Goal: Task Accomplishment & Management: Manage account settings

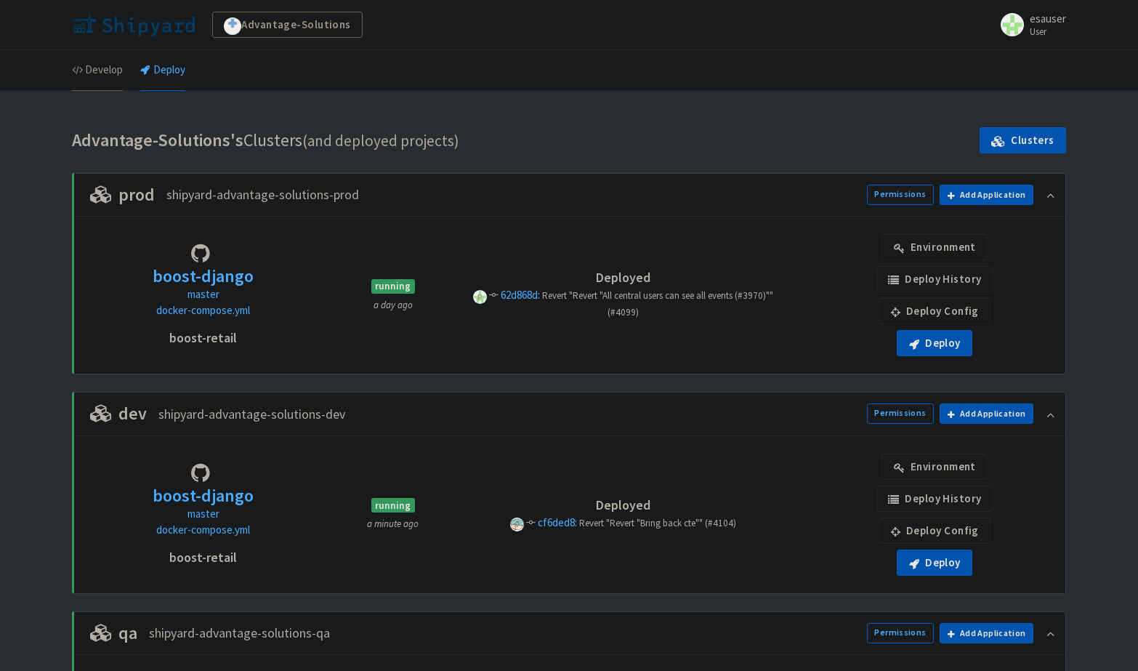
click at [97, 75] on link "Develop" at bounding box center [97, 70] width 51 height 41
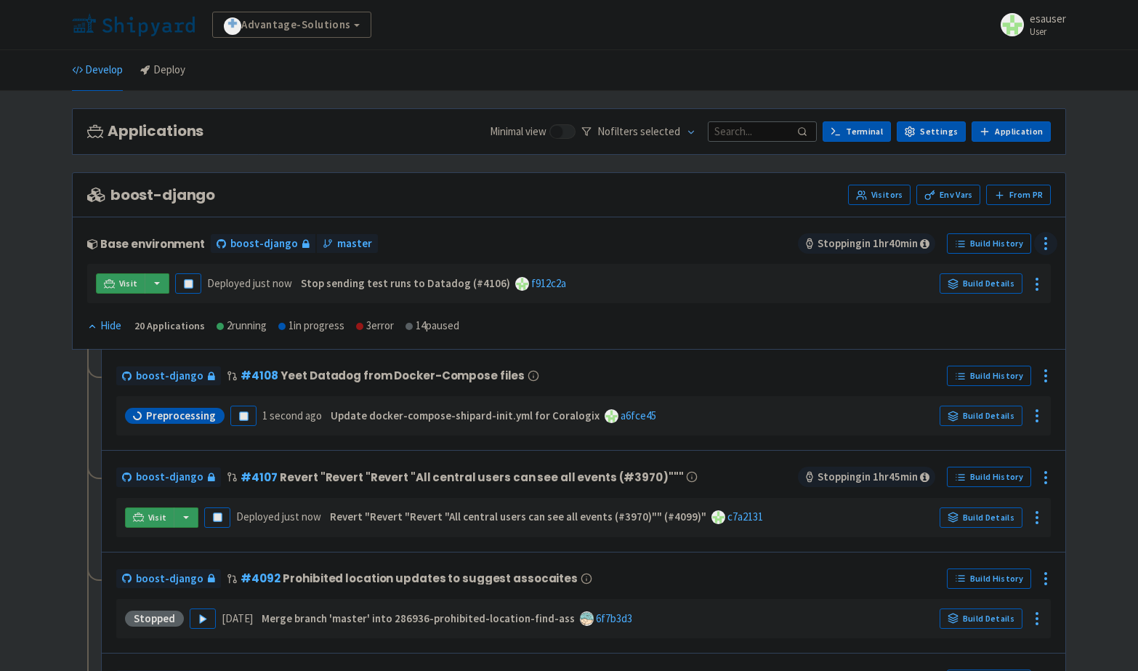
click at [1045, 235] on icon at bounding box center [1045, 243] width 17 height 17
click at [989, 278] on span "Configure" at bounding box center [990, 276] width 97 height 20
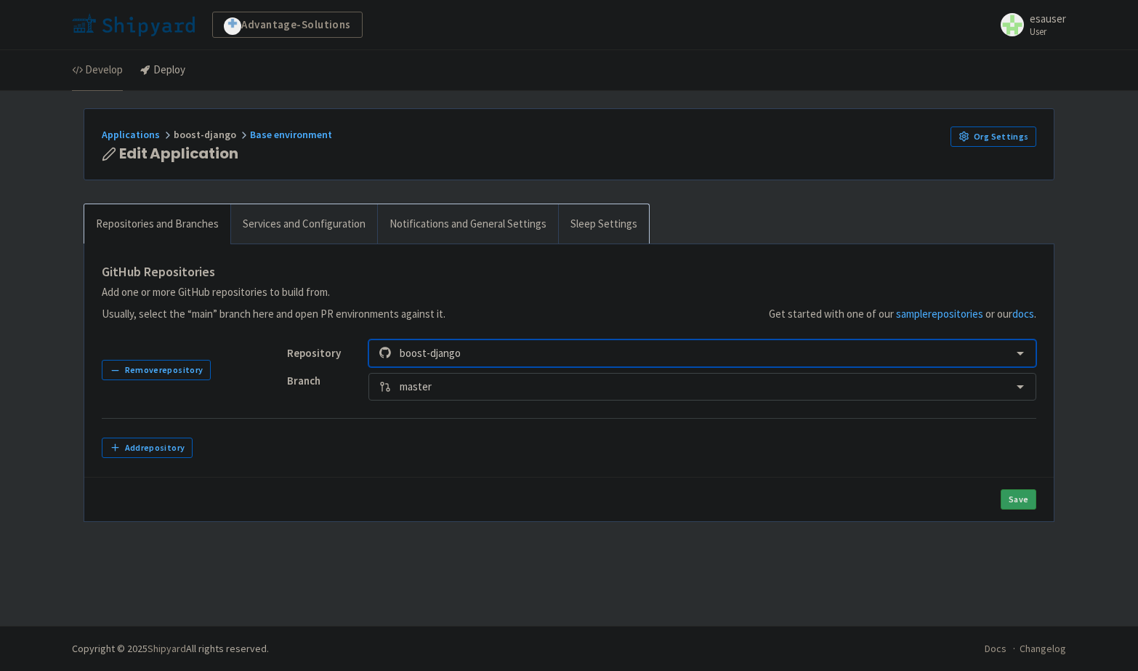
click at [108, 72] on link "Develop" at bounding box center [97, 70] width 51 height 41
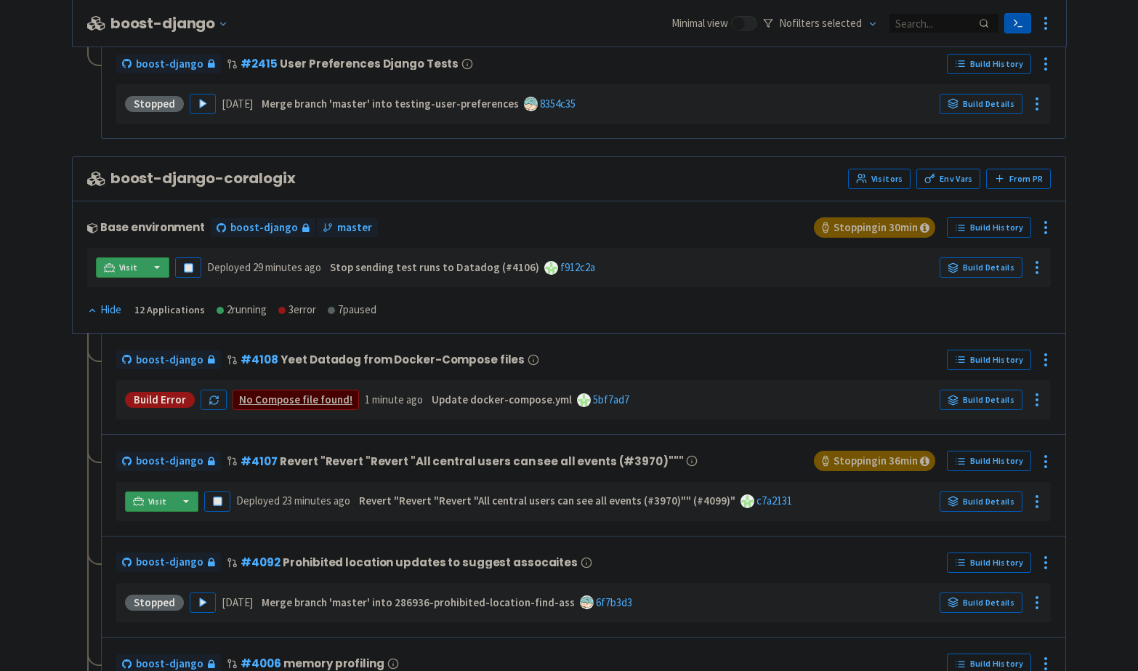
scroll to position [2144, 0]
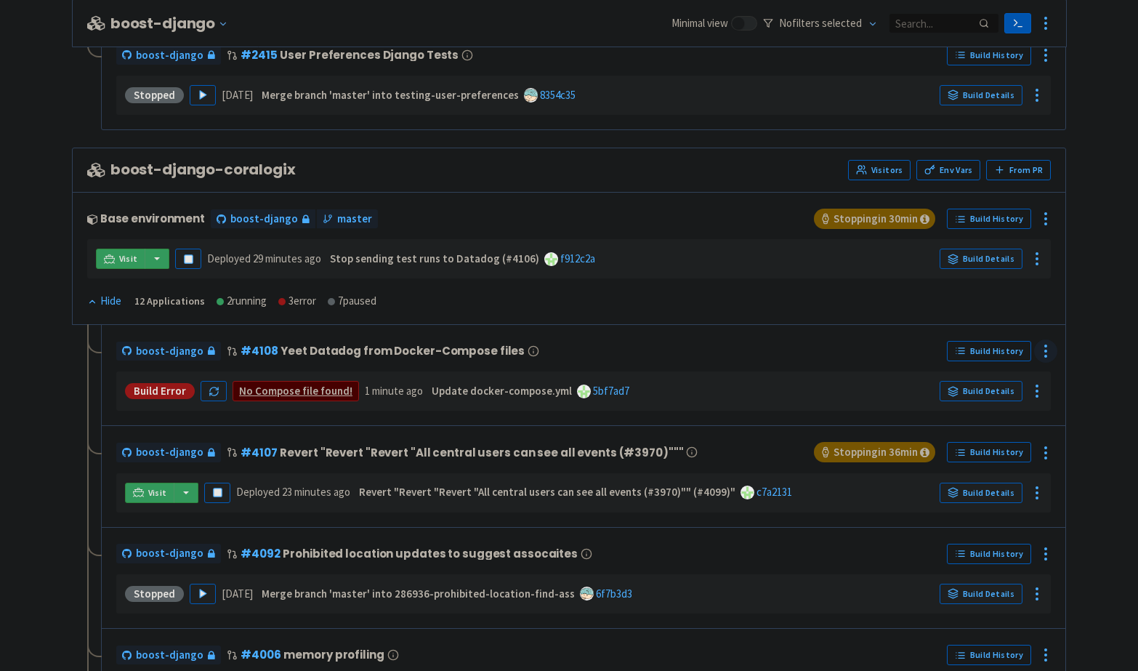
click at [1045, 345] on circle at bounding box center [1045, 345] width 1 height 1
click at [1003, 373] on span "Configure" at bounding box center [990, 383] width 97 height 20
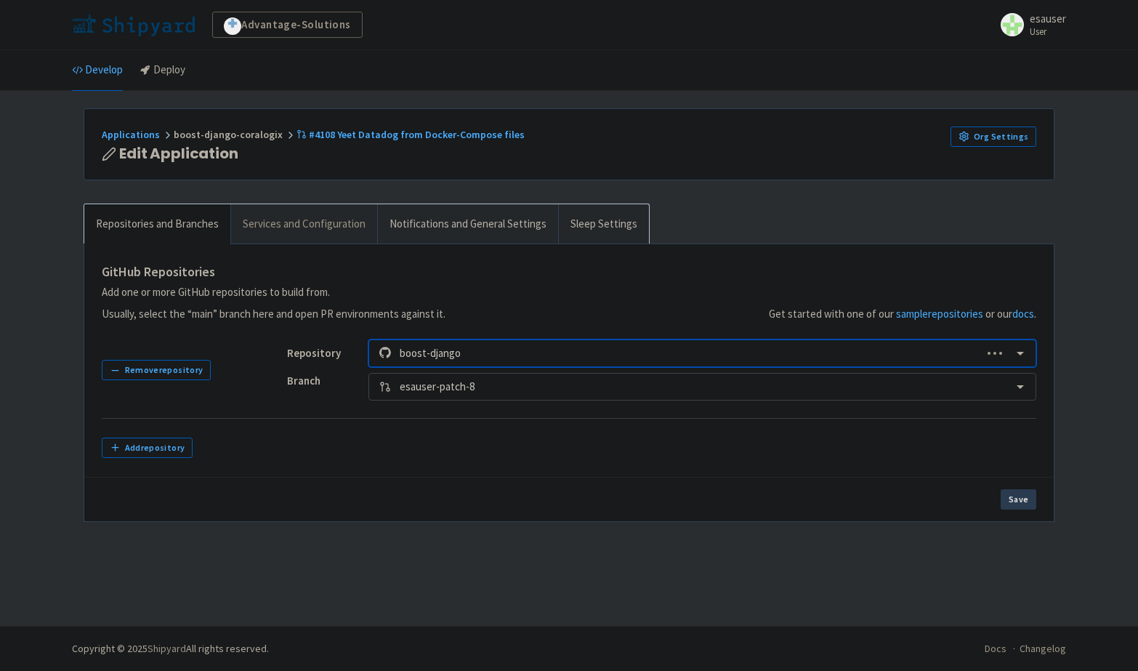
click at [333, 221] on link "Services and Configuration" at bounding box center [303, 224] width 147 height 40
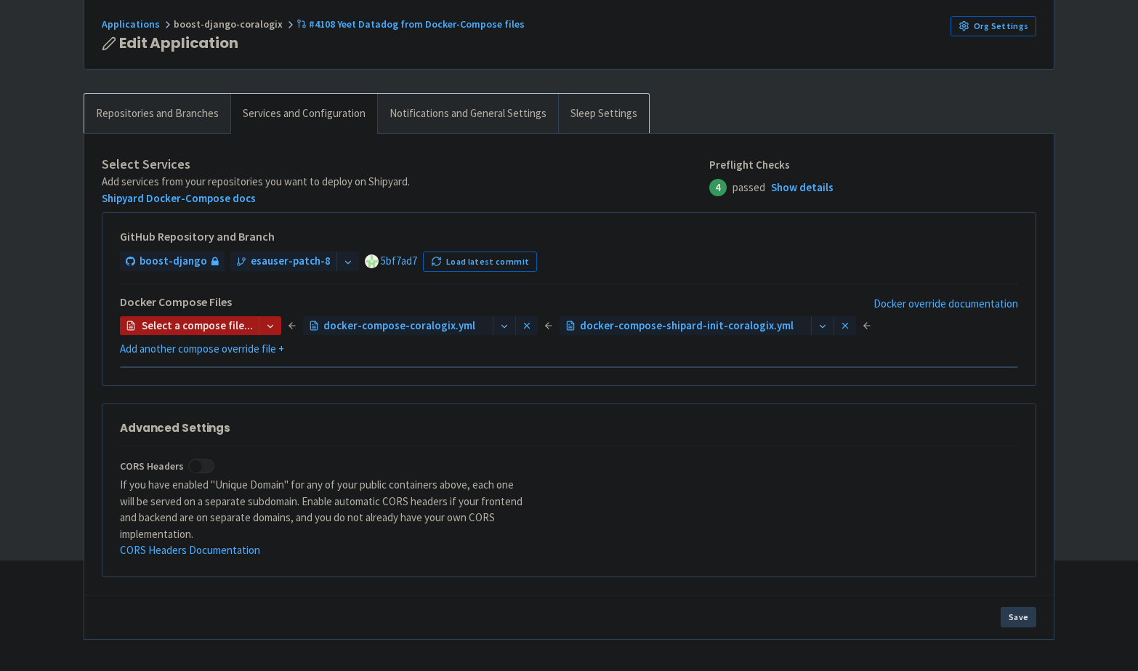
scroll to position [112, 0]
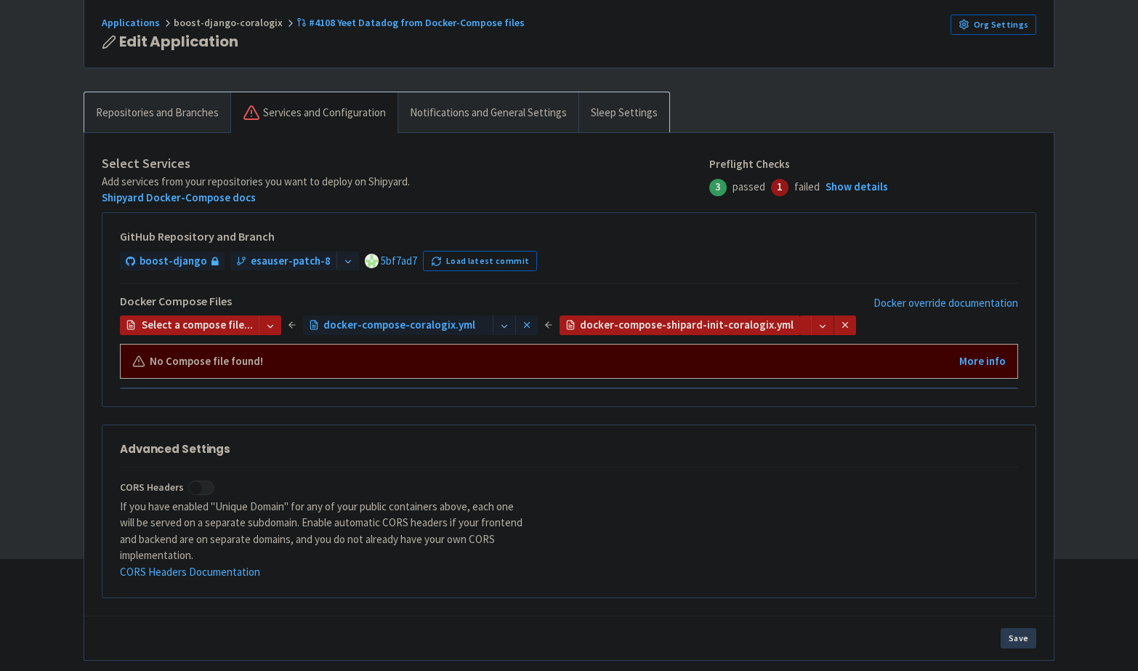
click at [804, 246] on div "GitHub Repository and Branch boost-django esauser-patch-8 5bf7ad7 Load latest c…" at bounding box center [569, 250] width 898 height 41
click at [522, 322] on icon at bounding box center [527, 325] width 10 height 10
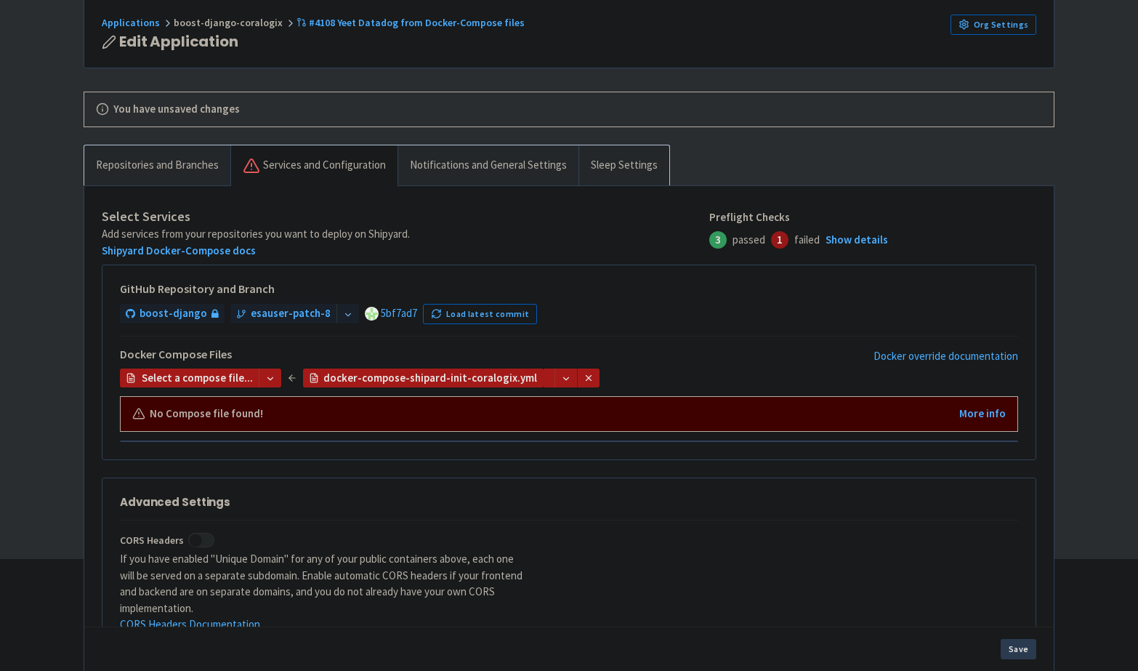
click at [583, 373] on icon at bounding box center [588, 378] width 10 height 10
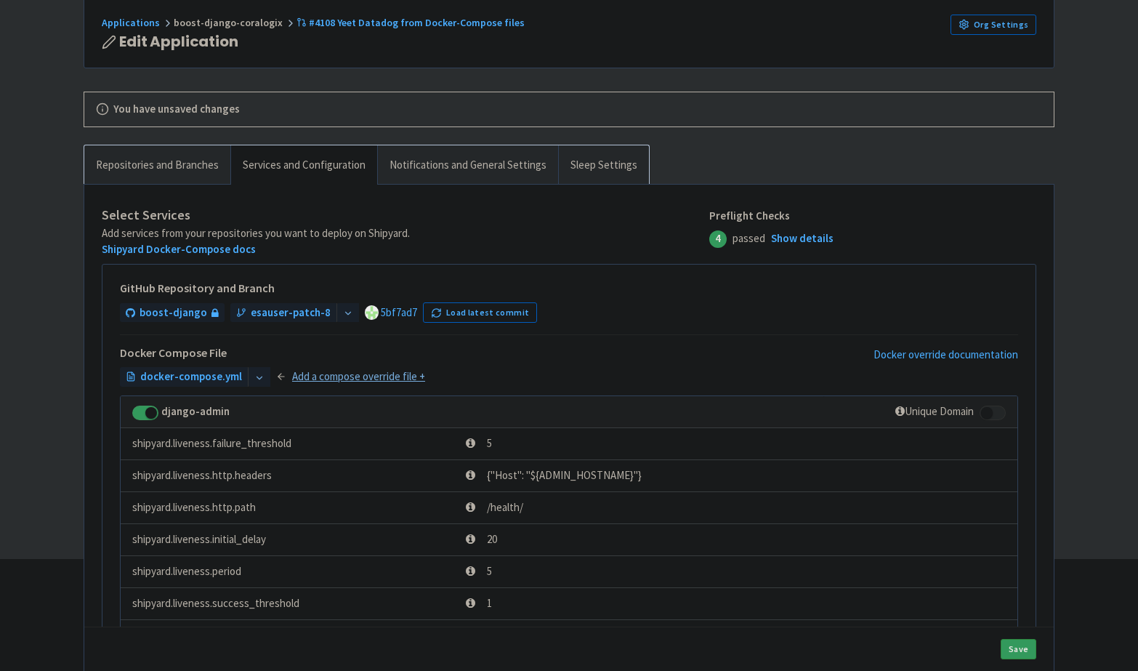
click at [370, 373] on link "Add a compose override file +" at bounding box center [358, 376] width 133 height 17
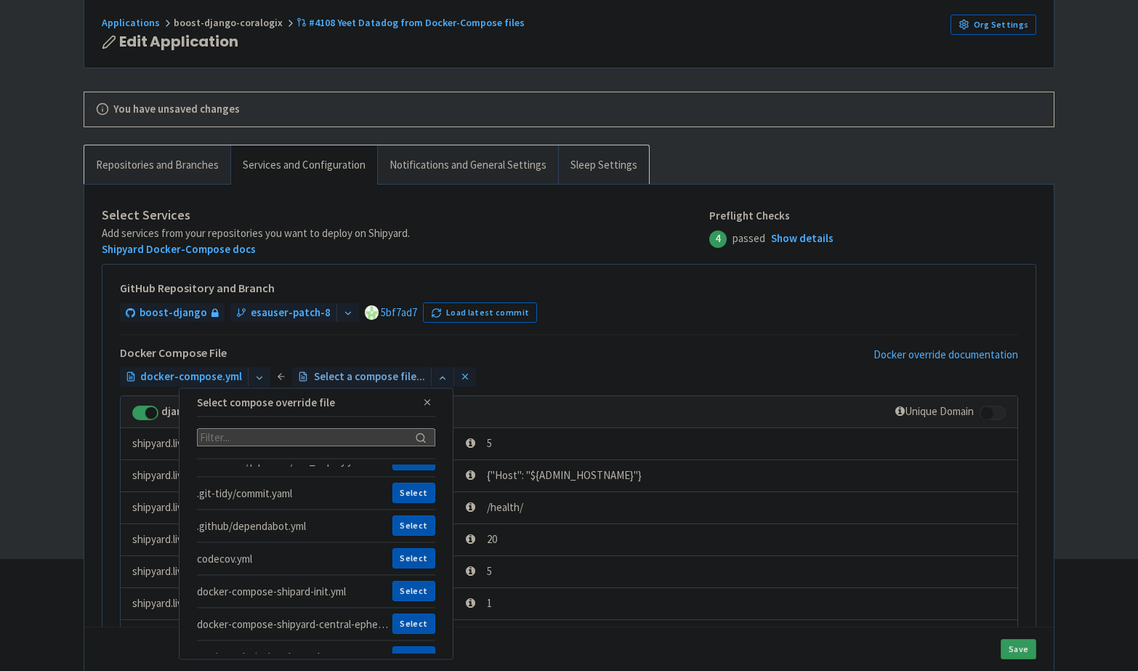
scroll to position [71, 0]
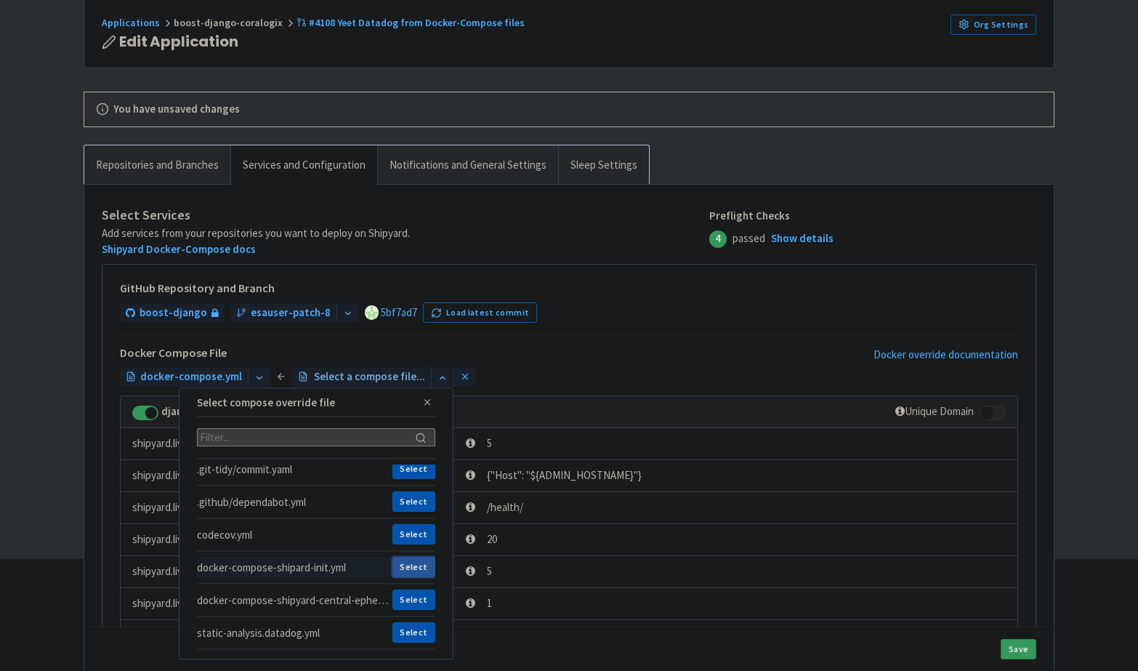
click at [412, 562] on button "Select" at bounding box center [413, 567] width 43 height 20
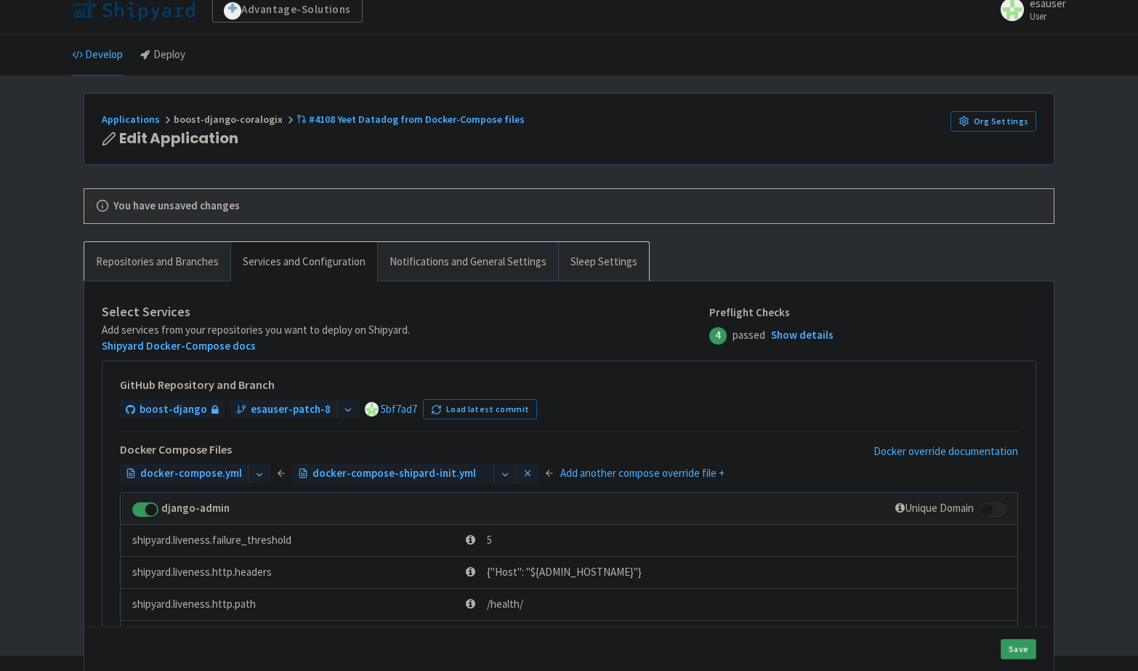
scroll to position [0, 0]
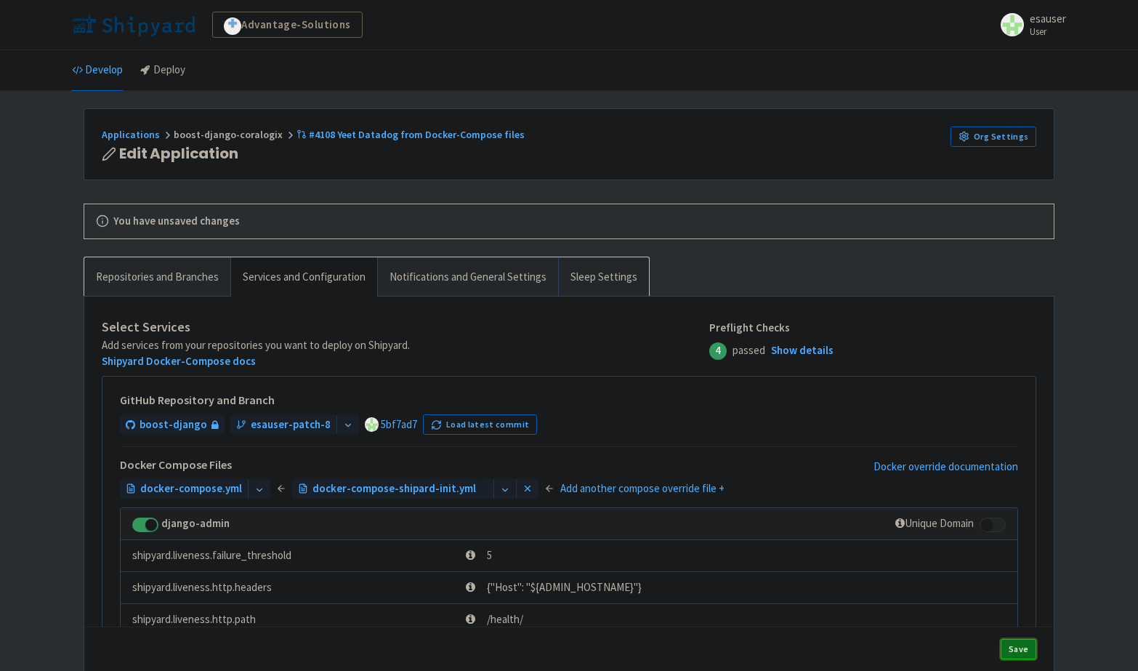
click at [1018, 647] on button "Save" at bounding box center [1018, 649] width 36 height 20
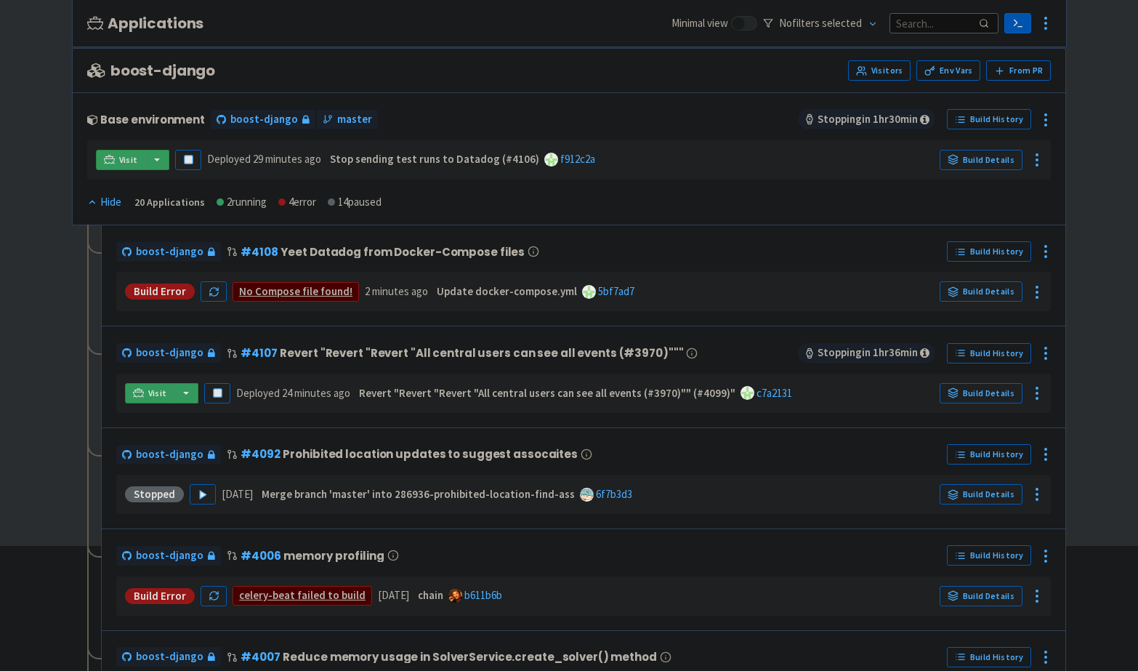
scroll to position [168, 0]
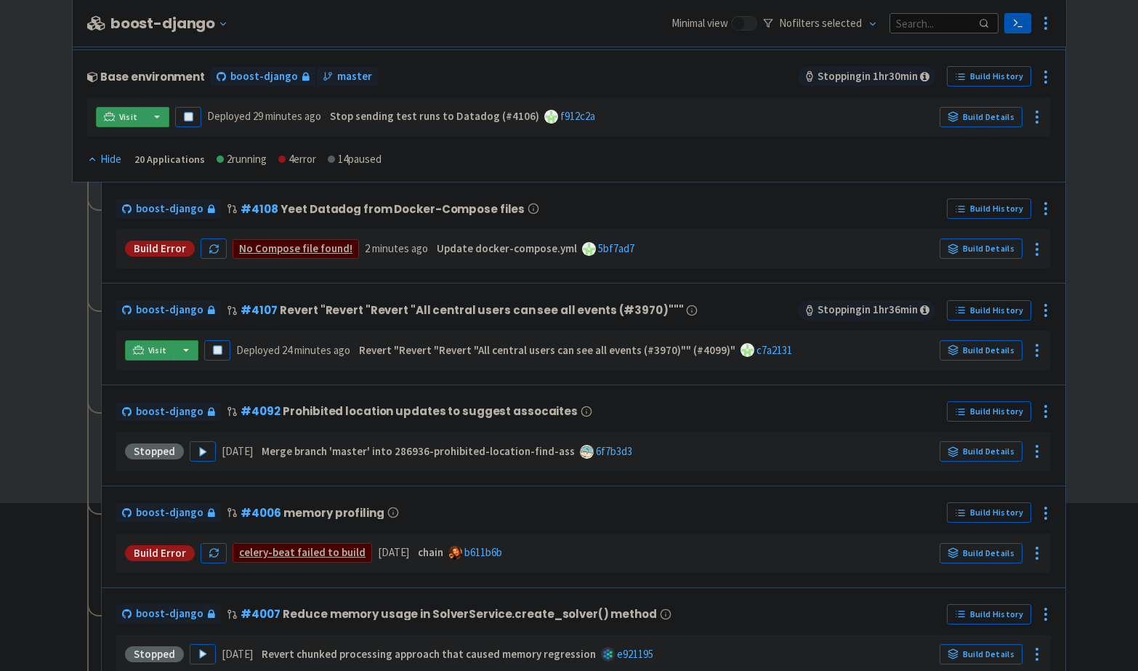
click at [1034, 213] on button at bounding box center [1045, 208] width 23 height 23
click at [1013, 231] on span "Configure" at bounding box center [990, 241] width 97 height 20
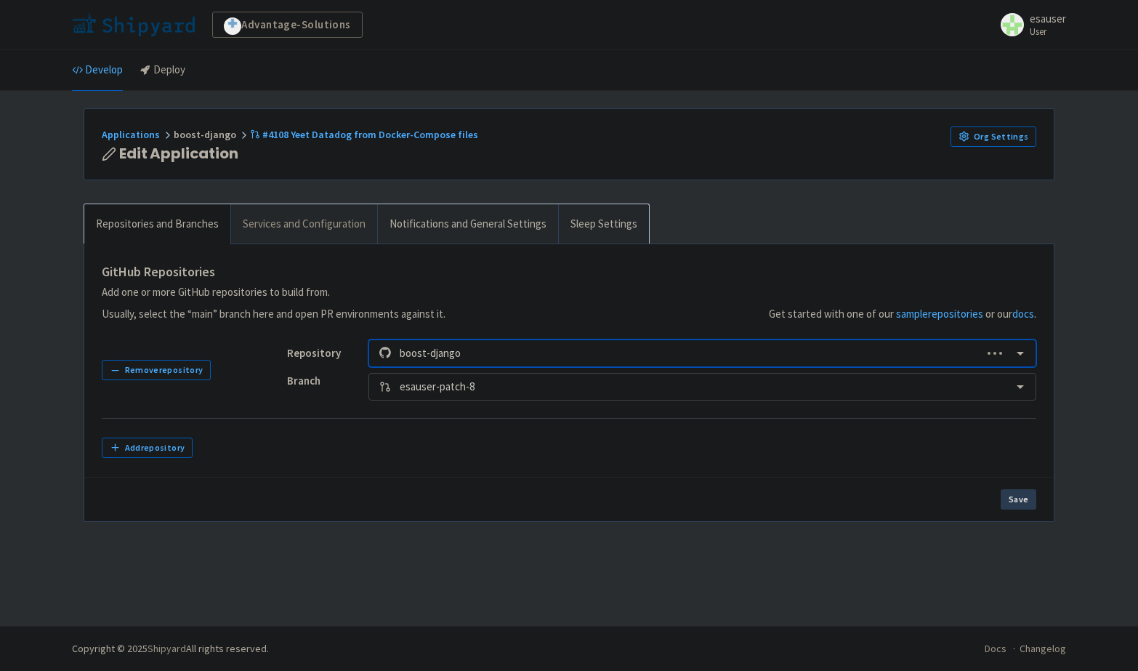
click at [291, 215] on link "Services and Configuration" at bounding box center [303, 224] width 147 height 40
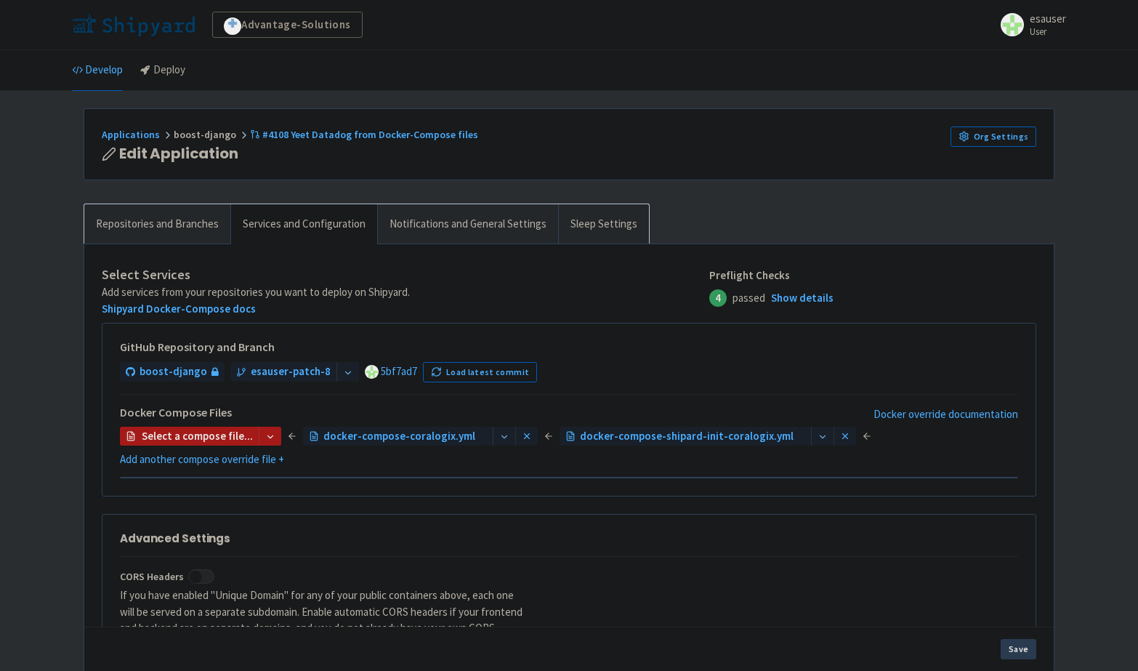
click at [516, 439] on button "Remove" at bounding box center [527, 436] width 22 height 20
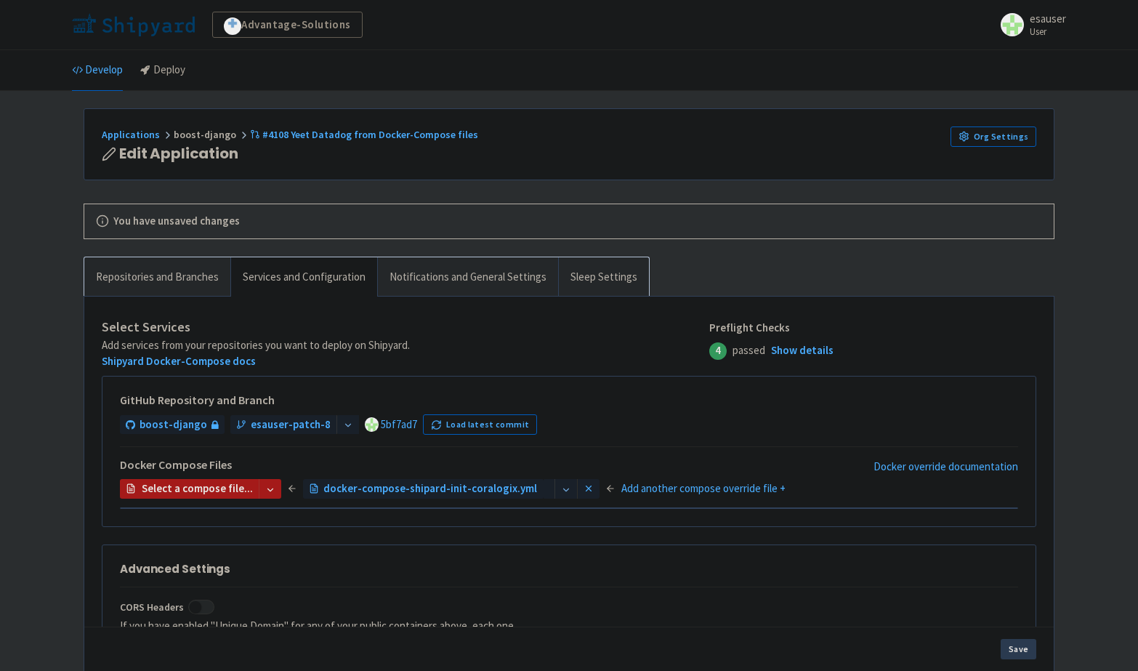
click at [583, 483] on icon at bounding box center [588, 488] width 10 height 10
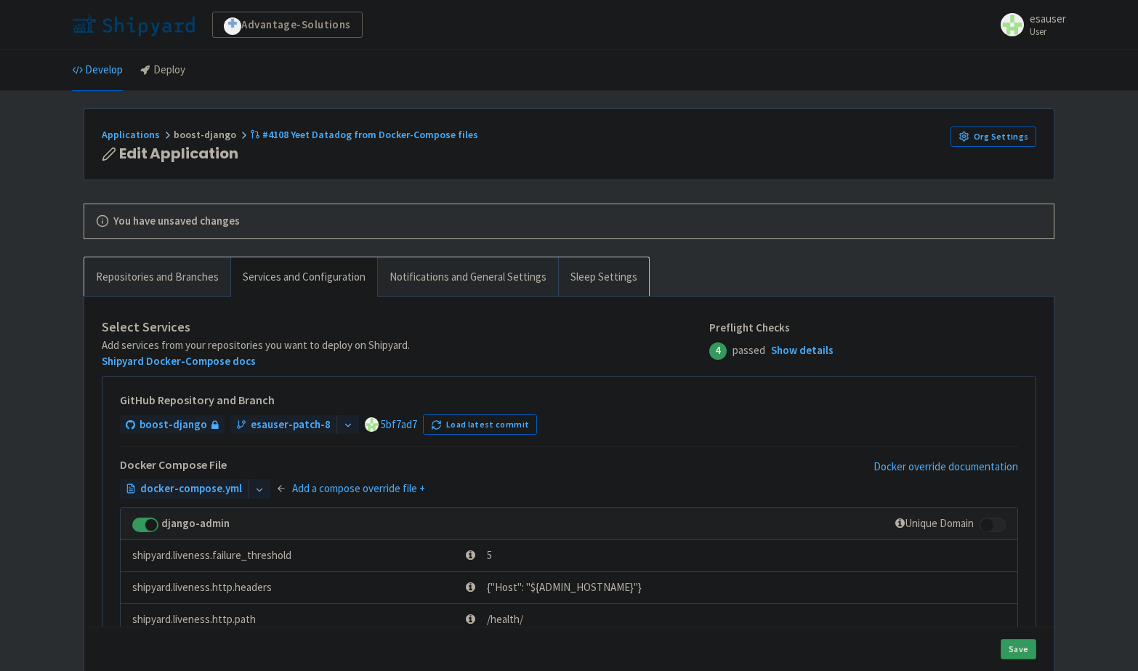
click at [344, 480] on link "Add a compose override file +" at bounding box center [358, 488] width 133 height 17
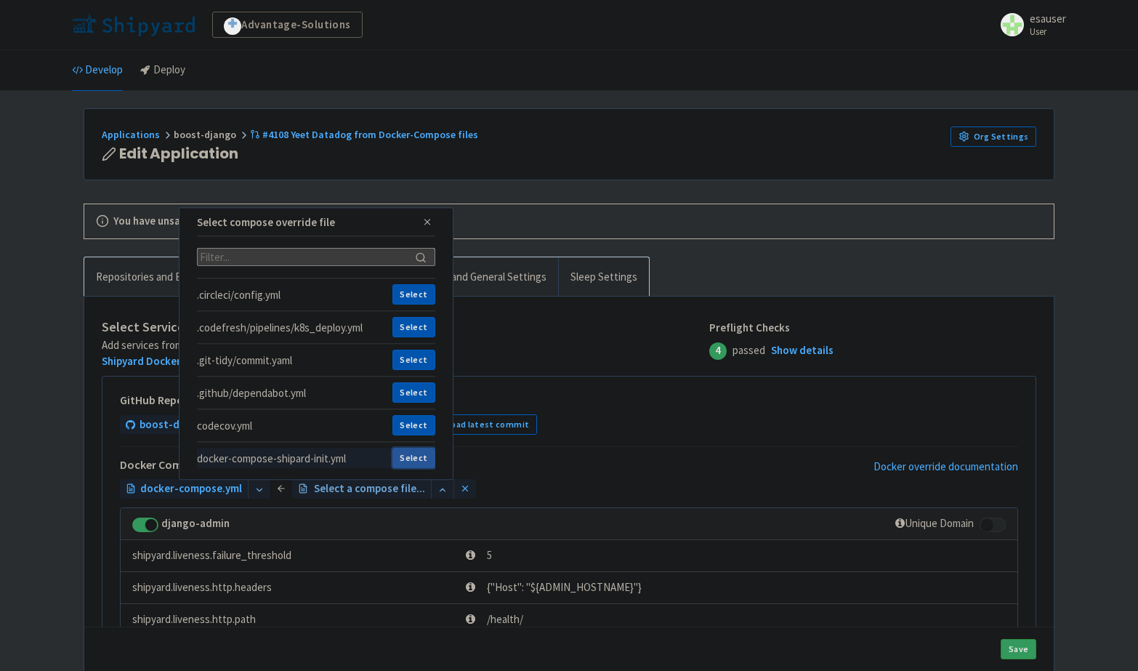
click at [400, 448] on button "Select" at bounding box center [413, 458] width 43 height 20
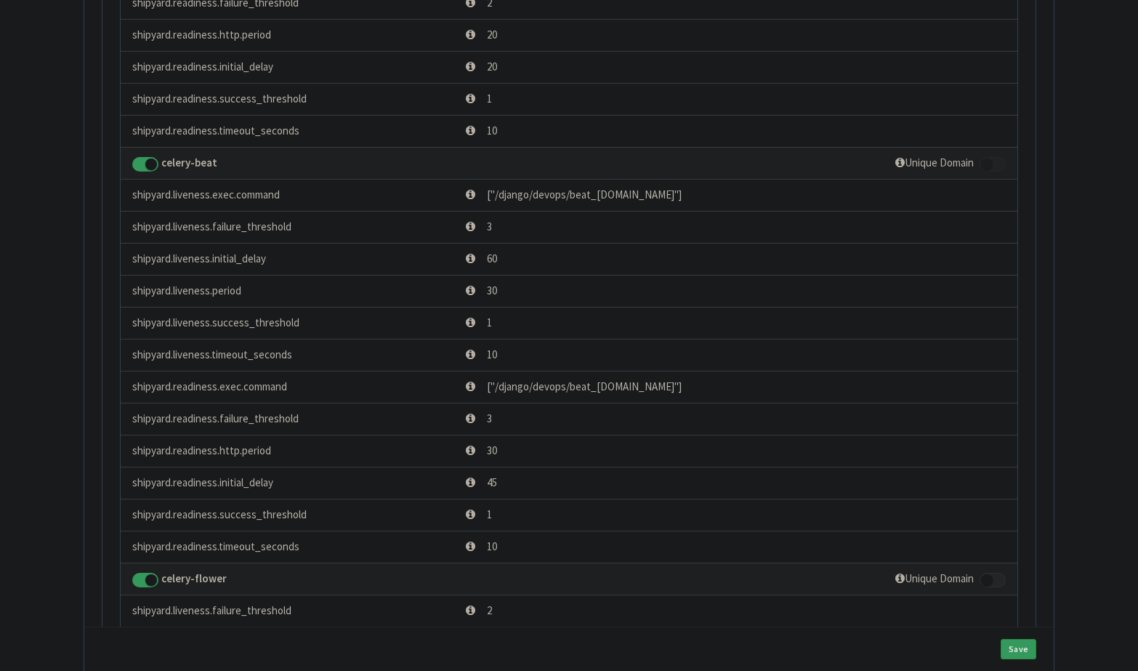
scroll to position [3757, 0]
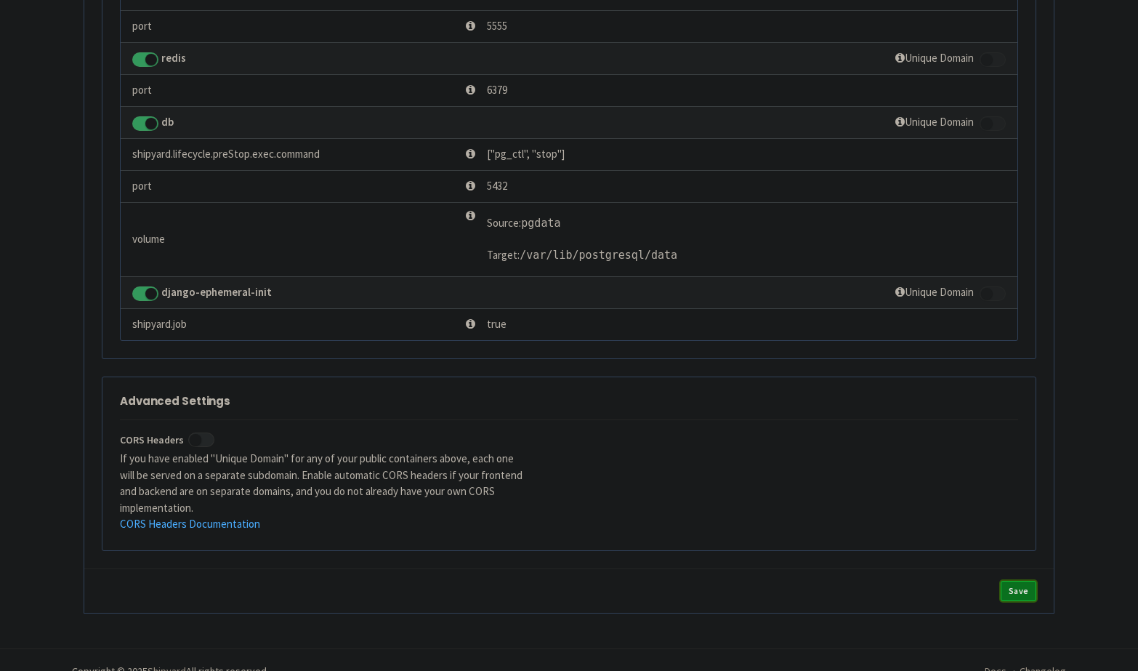
click at [1023, 580] on button "Save" at bounding box center [1018, 590] width 36 height 20
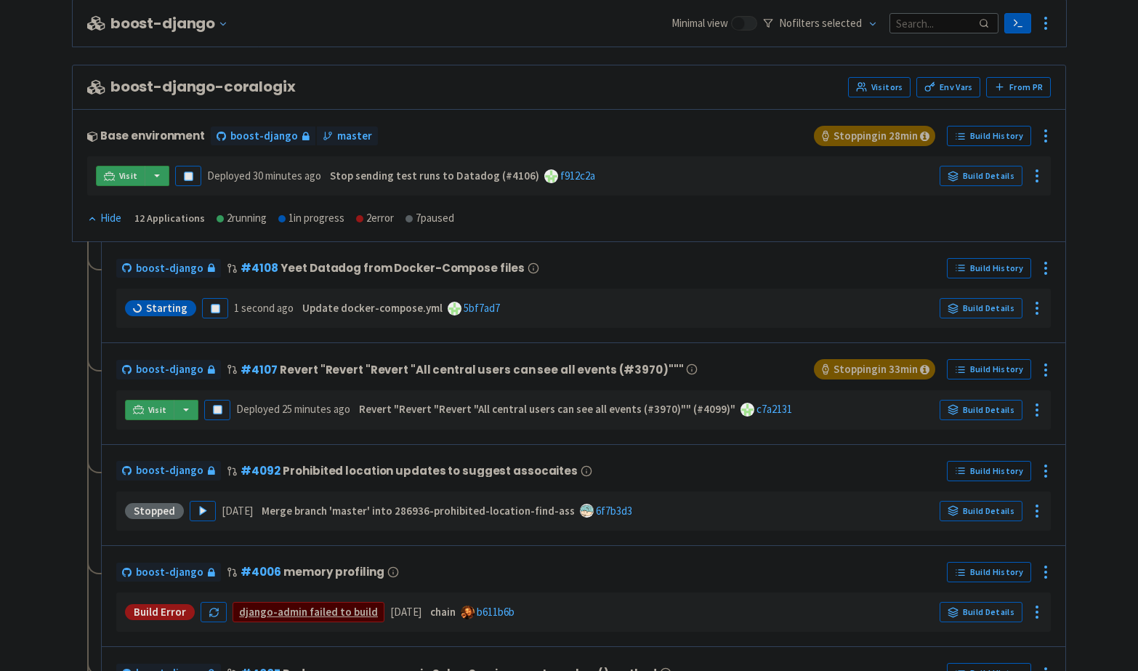
scroll to position [2229, 0]
